Goal: Find specific page/section: Find specific page/section

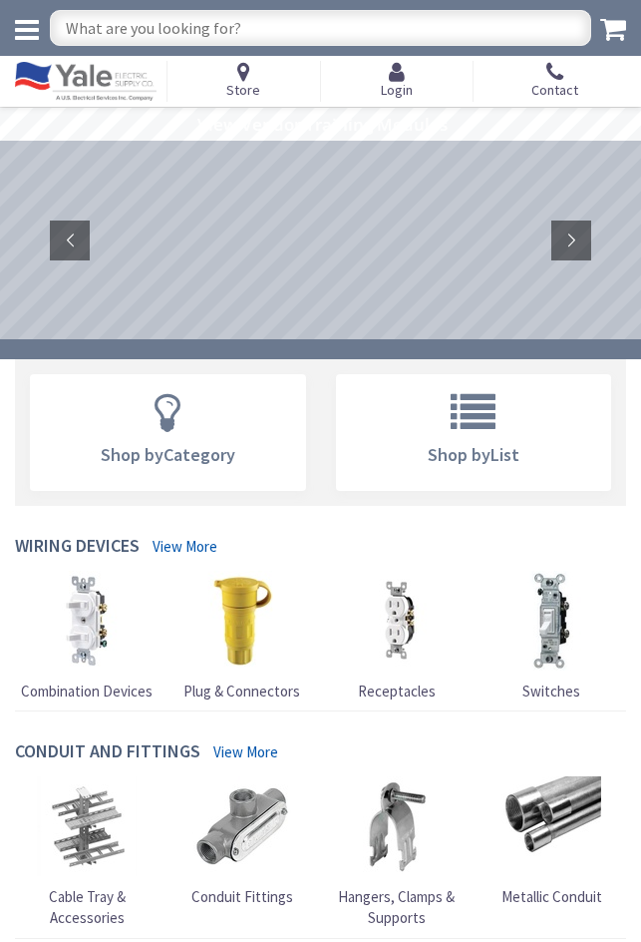
click at [261, 75] on div "Store" at bounding box center [244, 81] width 153 height 41
click at [250, 83] on span "Store" at bounding box center [243, 90] width 34 height 18
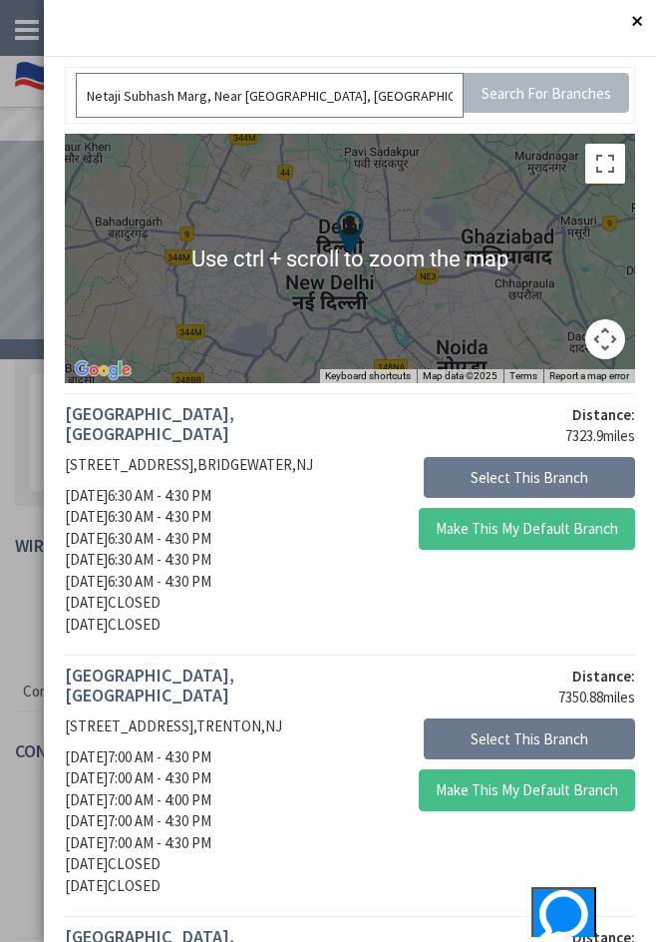
click at [355, 93] on input "Netaji Subhash Marg, Near [GEOGRAPHIC_DATA], [GEOGRAPHIC_DATA]" at bounding box center [270, 95] width 388 height 45
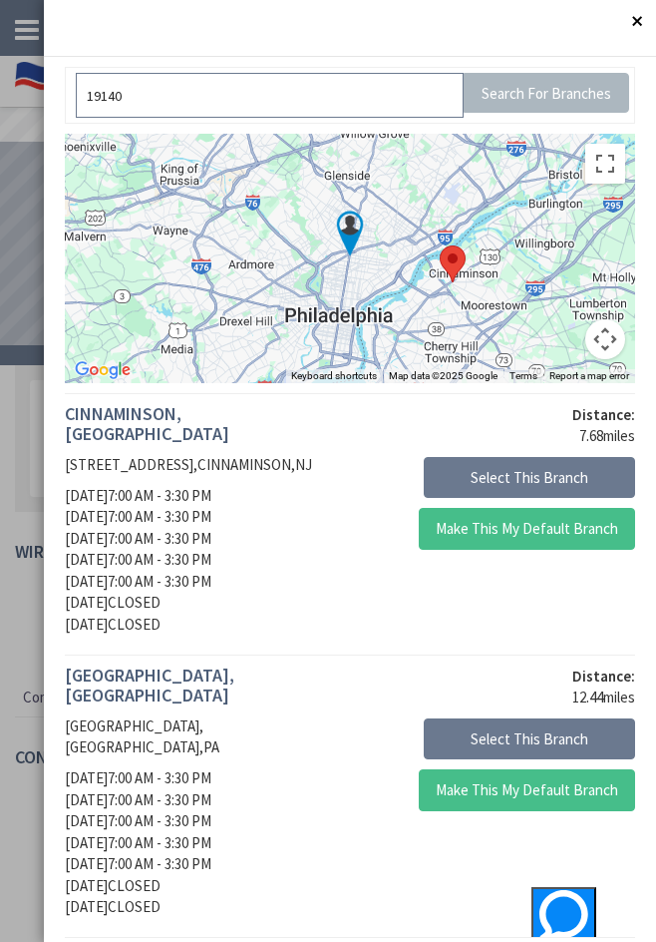
drag, startPoint x: 176, startPoint y: 91, endPoint x: -12, endPoint y: 88, distance: 187.5
paste input "[GEOGRAPHIC_DATA]"
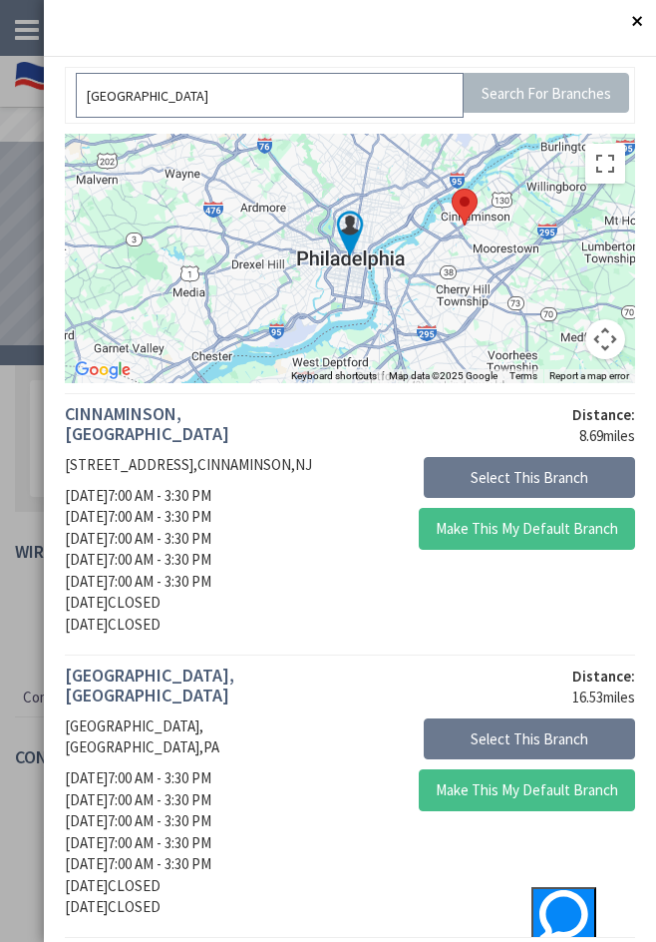
type input "[GEOGRAPHIC_DATA]"
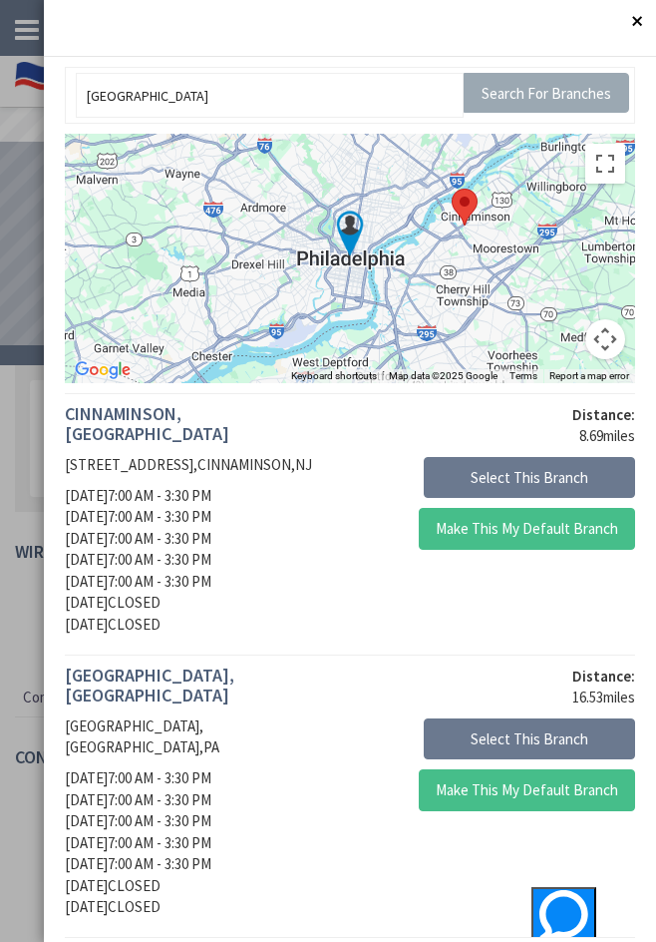
click at [501, 94] on input "Search For Branches" at bounding box center [547, 93] width 167 height 40
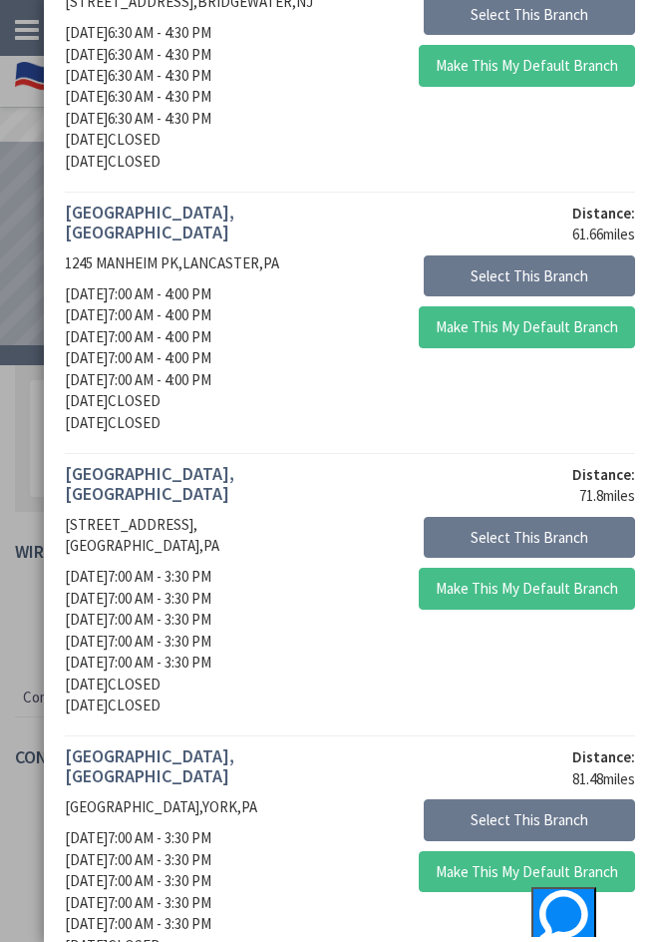
scroll to position [2155, 0]
